Goal: Task Accomplishment & Management: Use online tool/utility

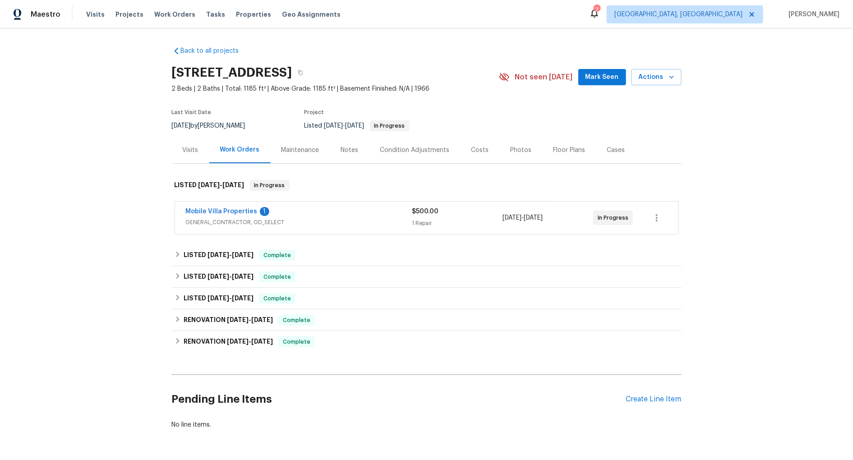
scroll to position [30, 0]
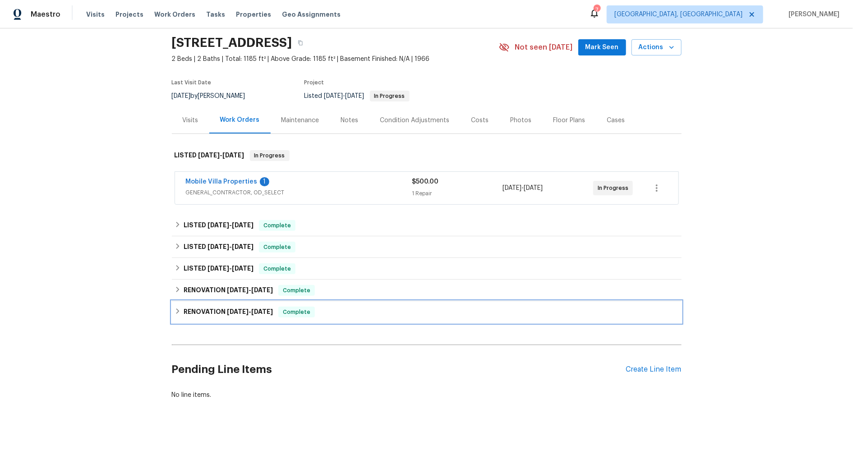
click at [177, 312] on icon at bounding box center [177, 310] width 3 height 5
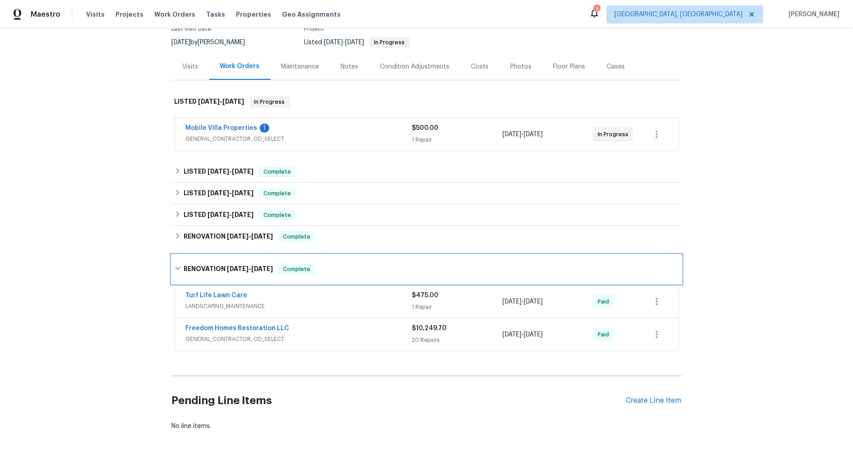
scroll to position [104, 0]
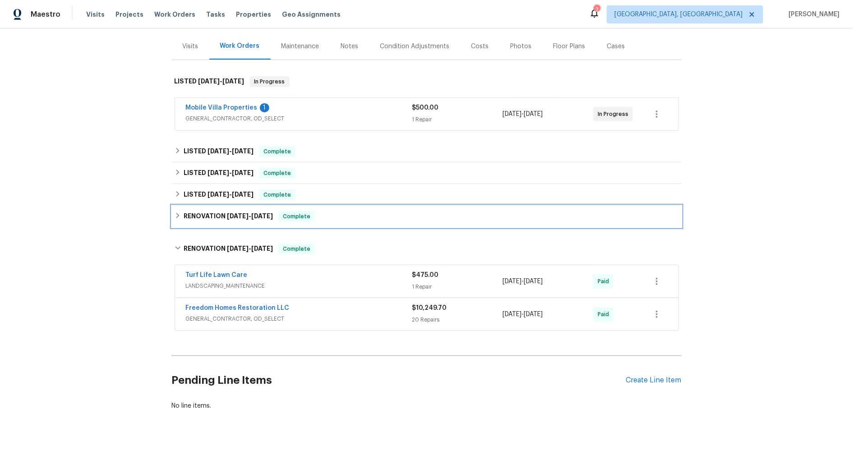
click at [182, 215] on div "RENOVATION [DATE] - [DATE] Complete" at bounding box center [426, 216] width 504 height 11
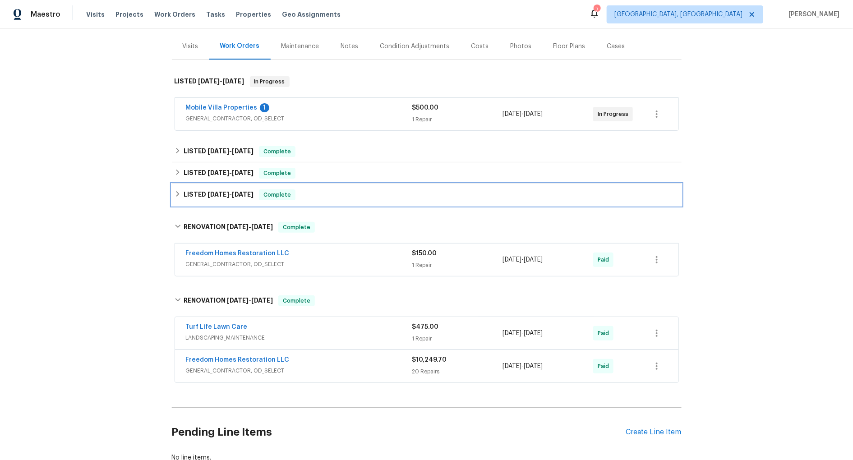
click at [177, 192] on icon at bounding box center [177, 193] width 3 height 5
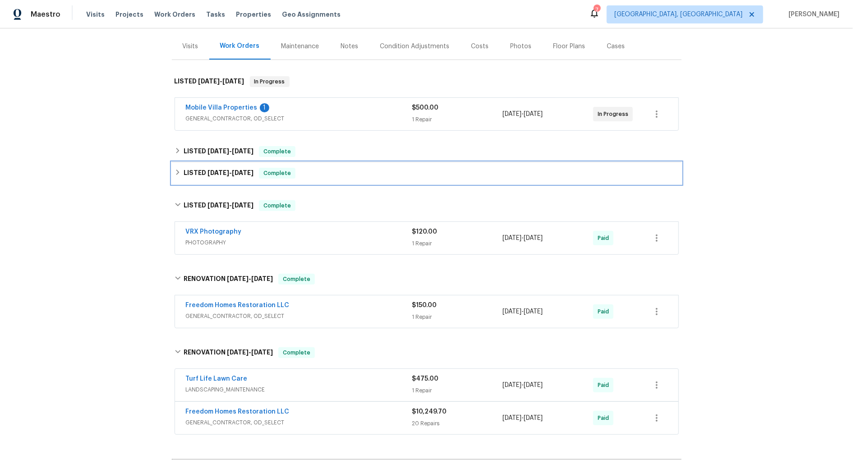
click at [179, 170] on icon at bounding box center [177, 172] width 6 height 6
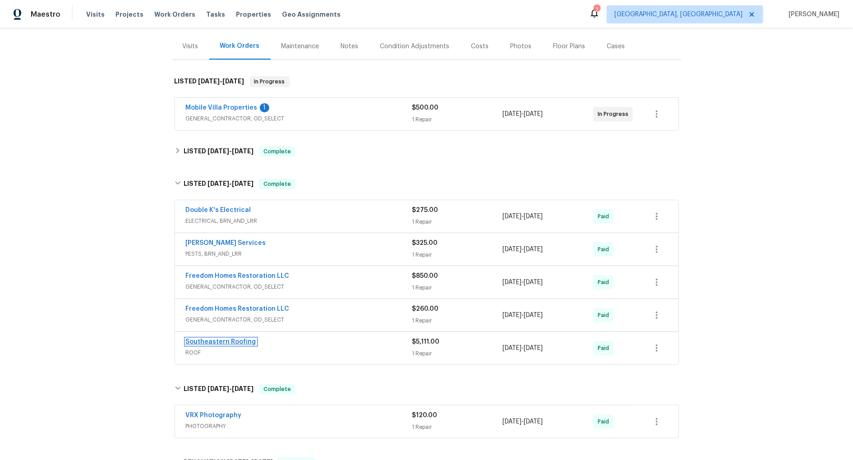
click at [246, 342] on link "Southeastern Roofing" at bounding box center [221, 342] width 70 height 6
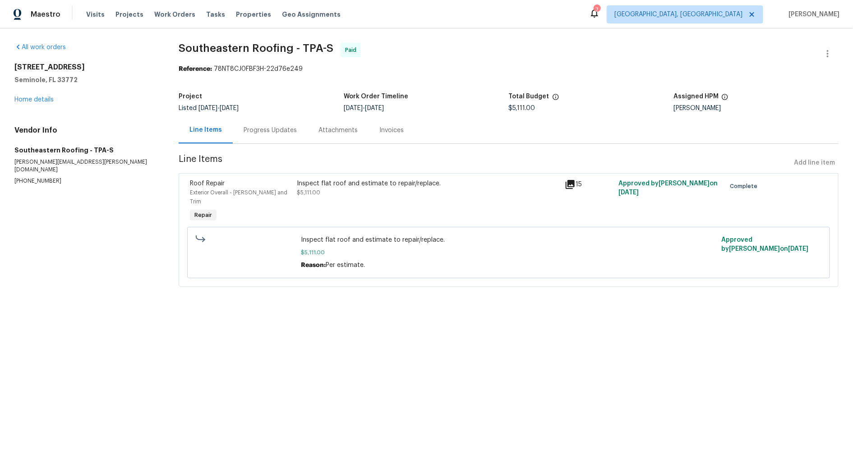
click at [384, 133] on div "Invoices" at bounding box center [391, 130] width 24 height 9
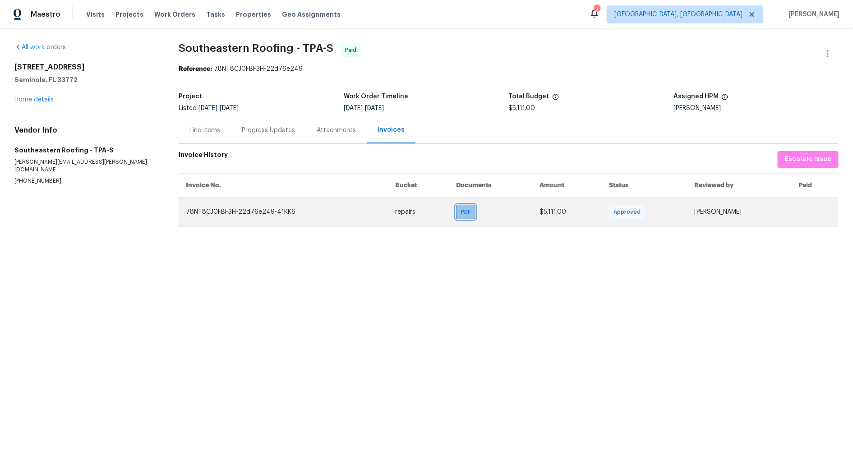
click at [461, 211] on span "PDF" at bounding box center [467, 211] width 13 height 9
